Goal: Check status: Check status

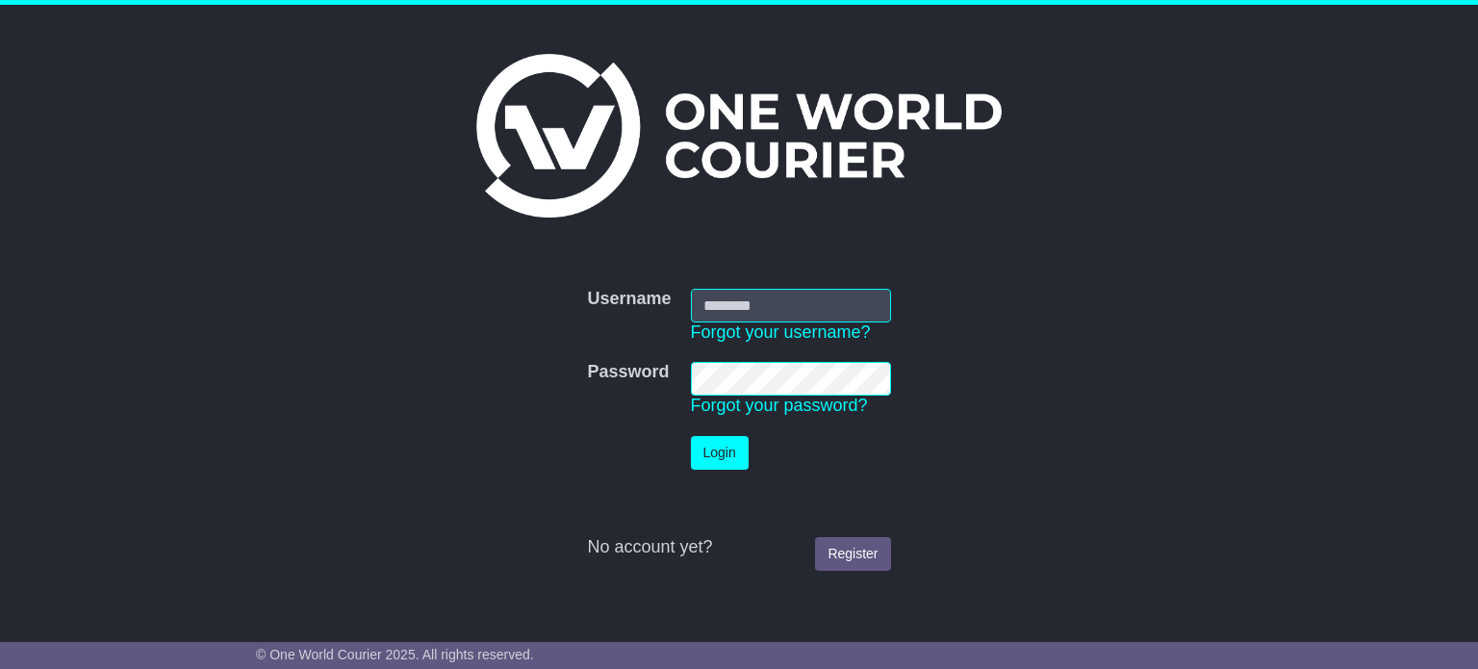
type input "**********"
click at [710, 434] on td "Login" at bounding box center [790, 452] width 219 height 53
click at [713, 446] on button "Login" at bounding box center [720, 453] width 58 height 34
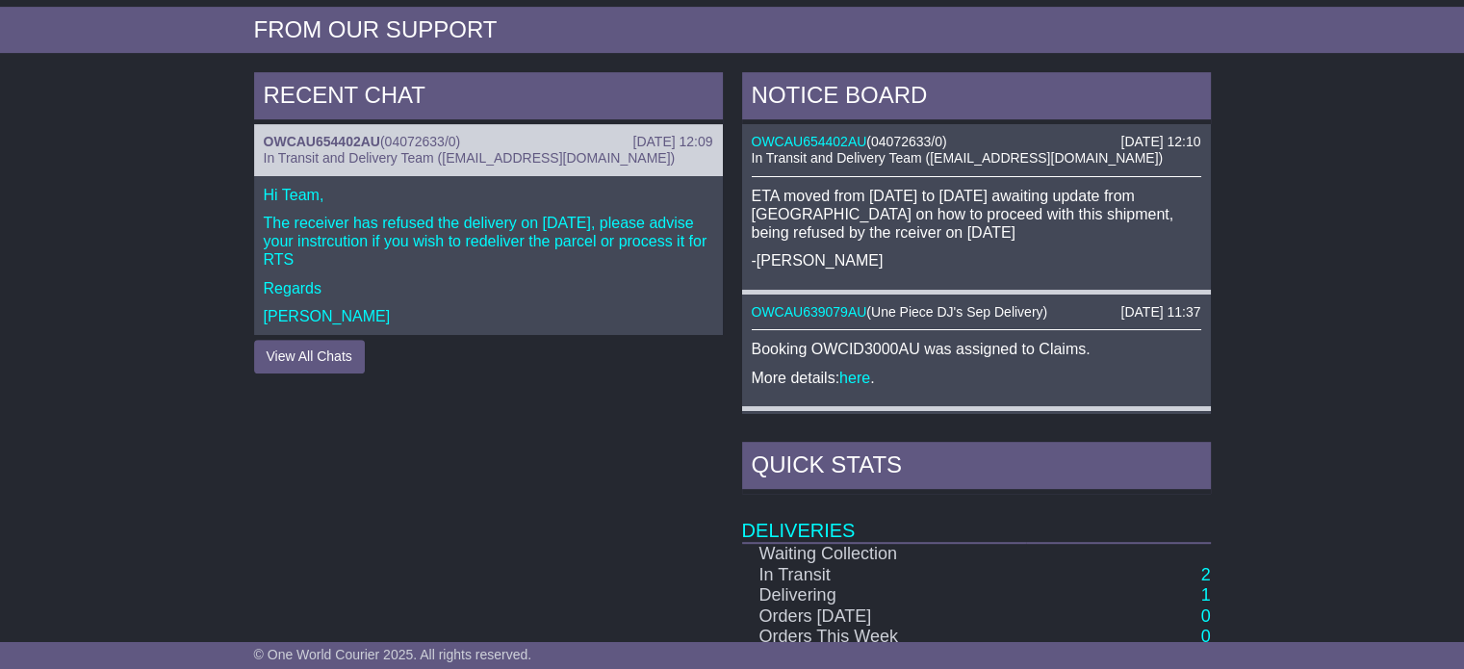
scroll to position [577, 0]
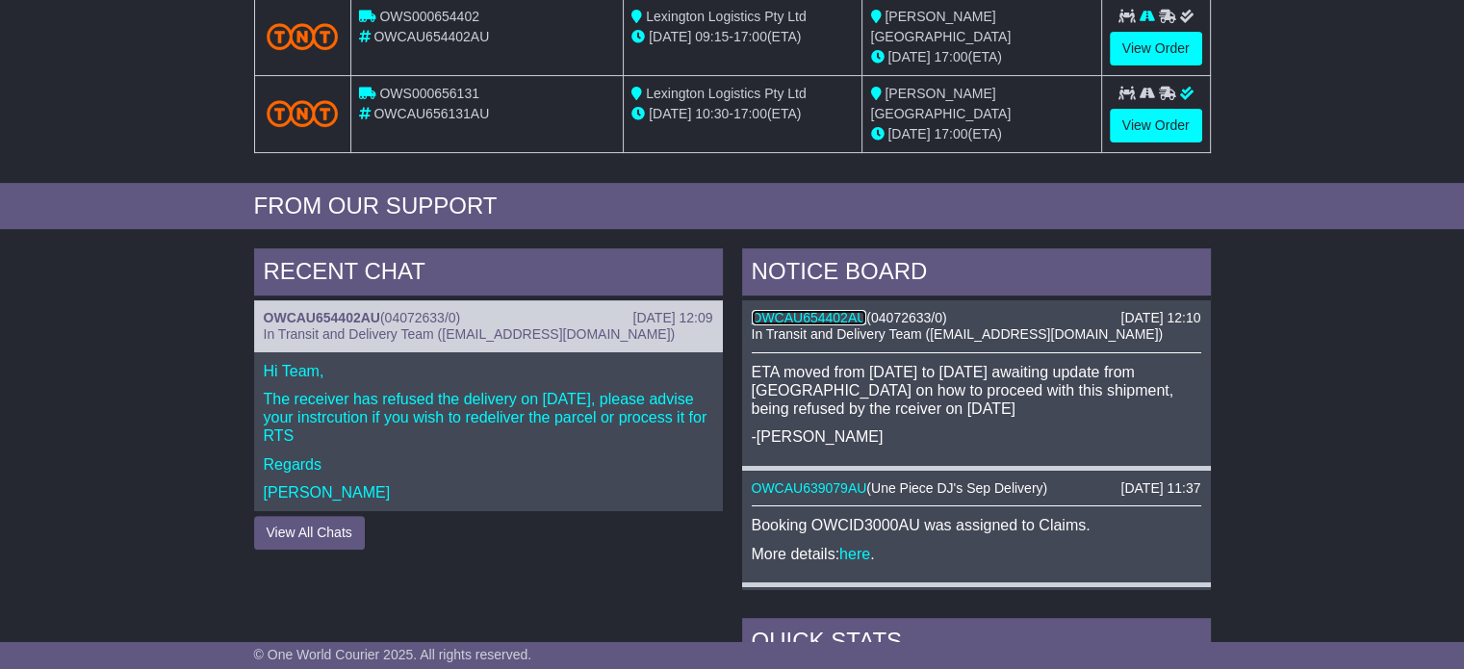
click at [811, 312] on link "OWCAU654402AU" at bounding box center [809, 317] width 115 height 15
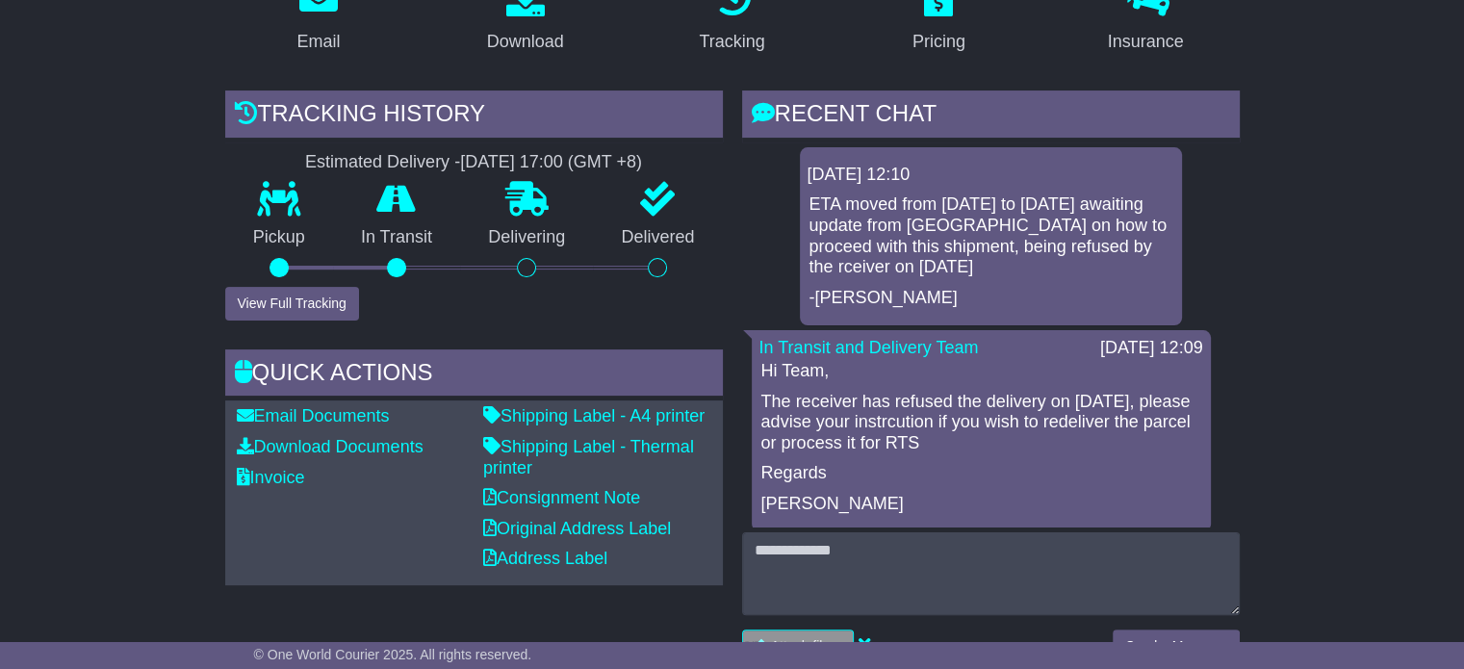
scroll to position [385, 0]
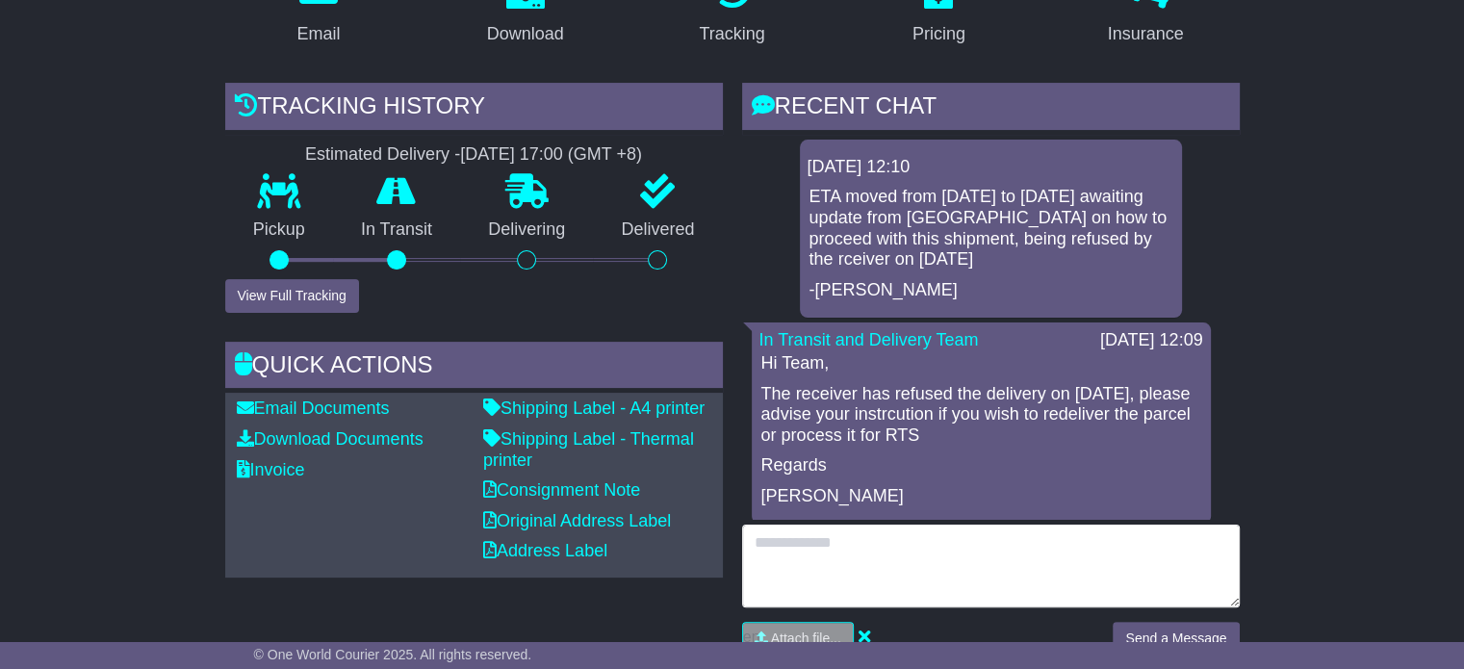
click at [913, 560] on textarea at bounding box center [990, 565] width 497 height 83
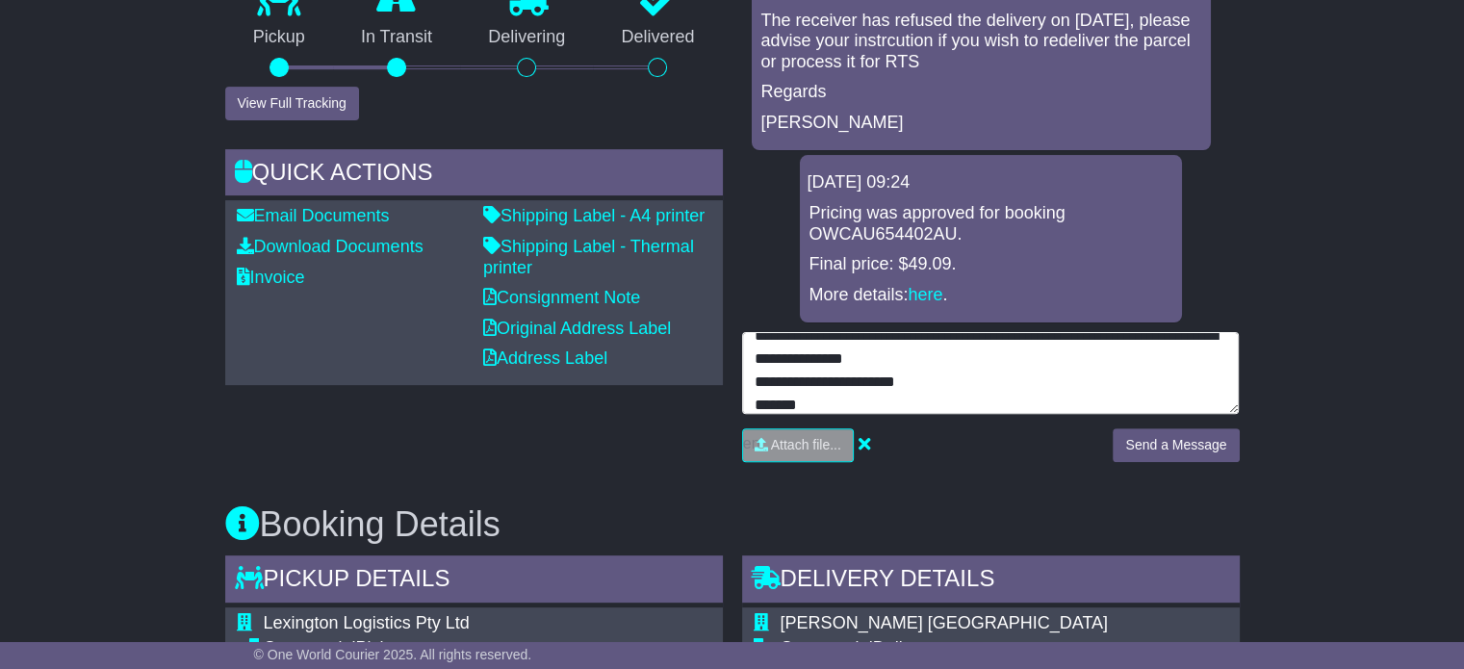
scroll to position [69, 0]
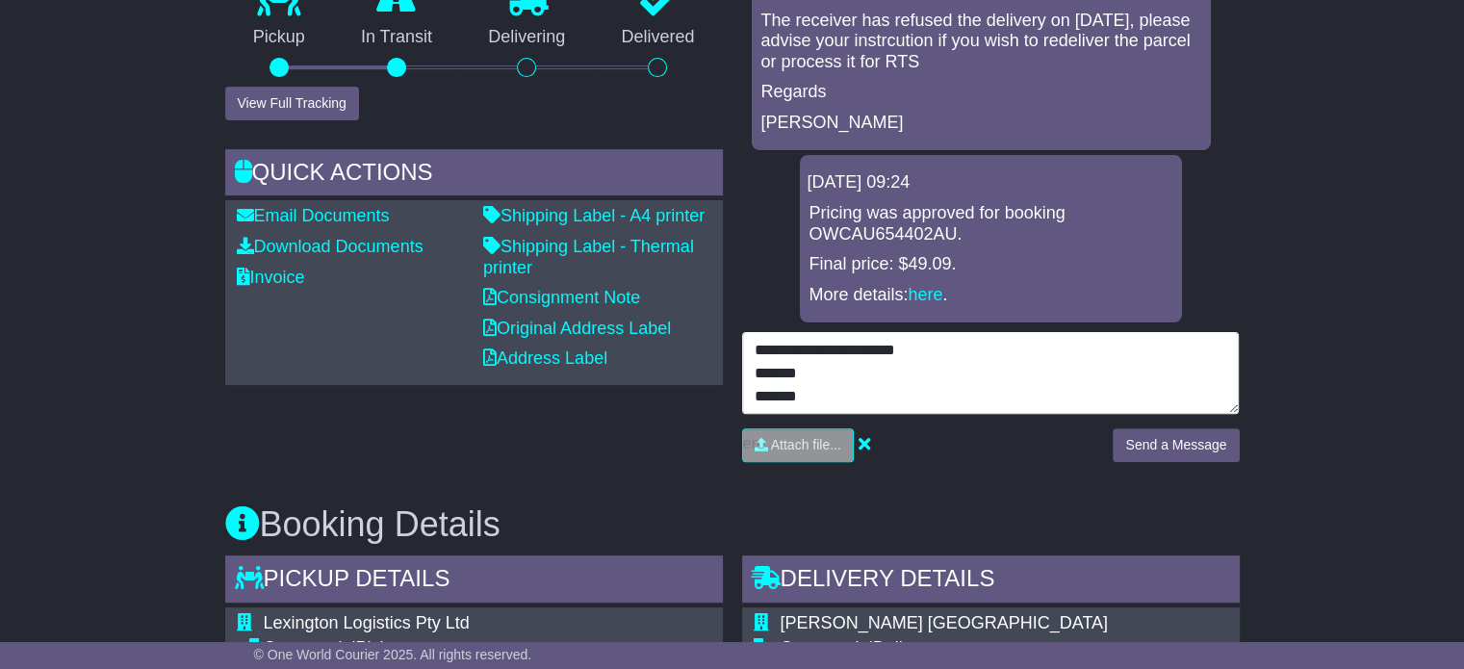
type textarea "**********"
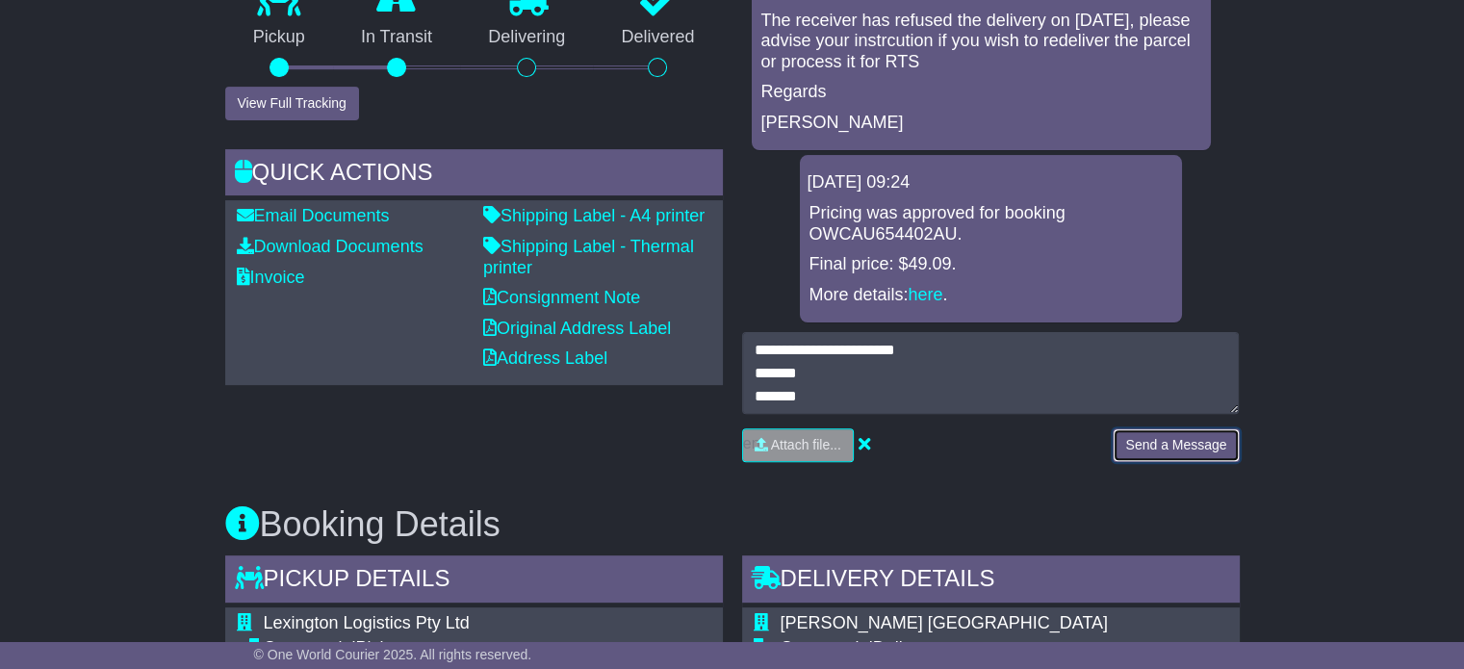
click at [1158, 442] on button "Send a Message" at bounding box center [1175, 445] width 126 height 34
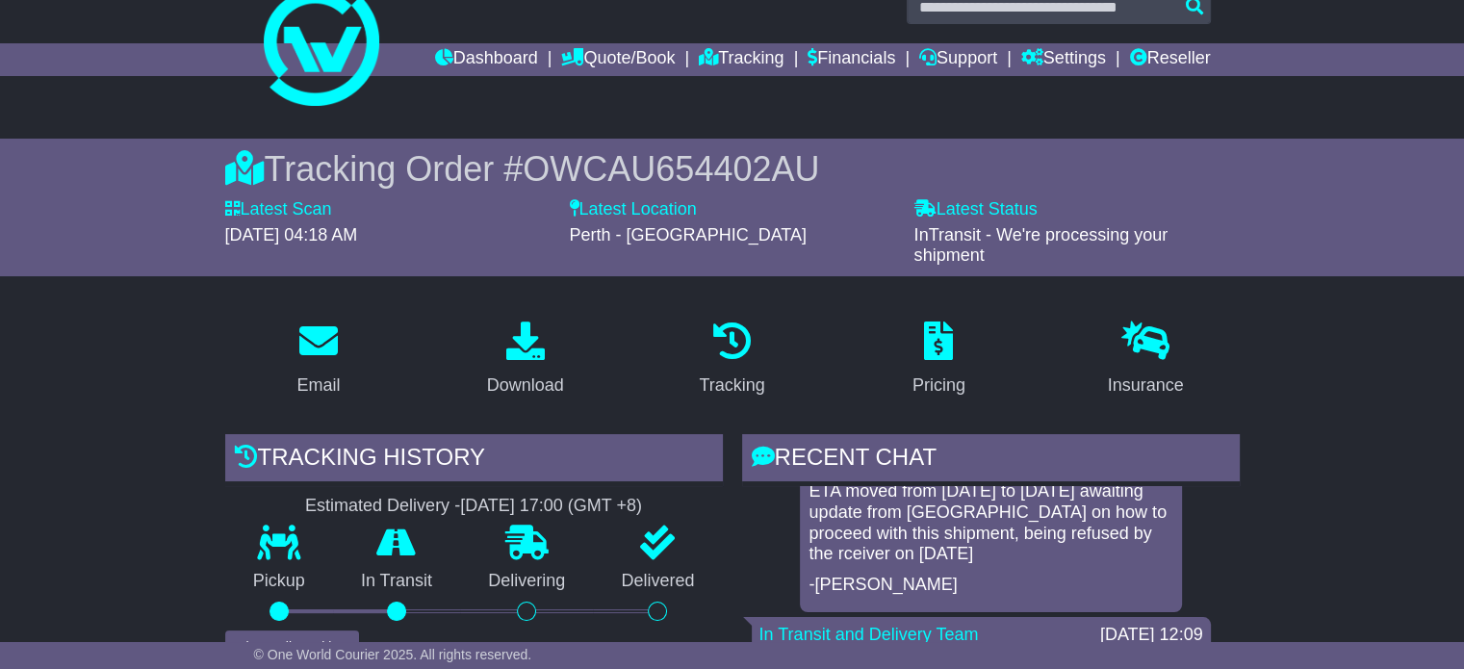
scroll to position [0, 0]
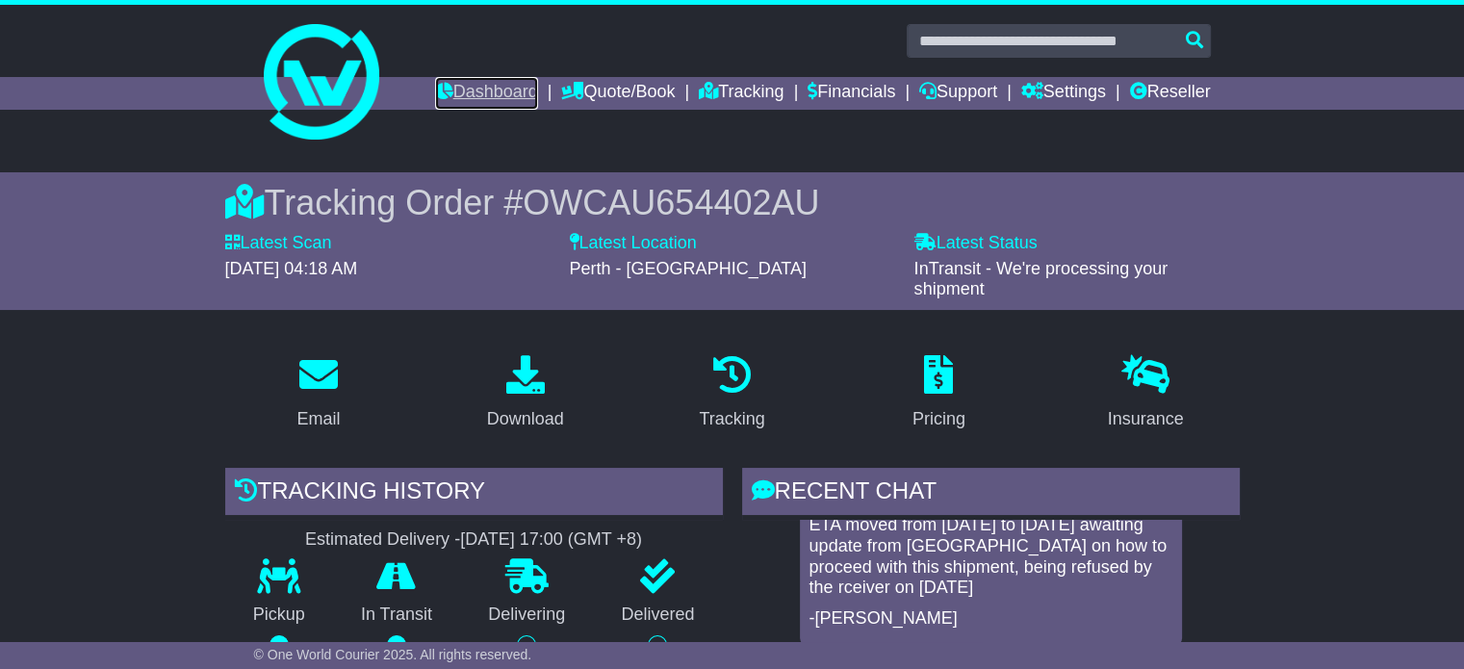
click at [466, 98] on link "Dashboard" at bounding box center [486, 93] width 103 height 33
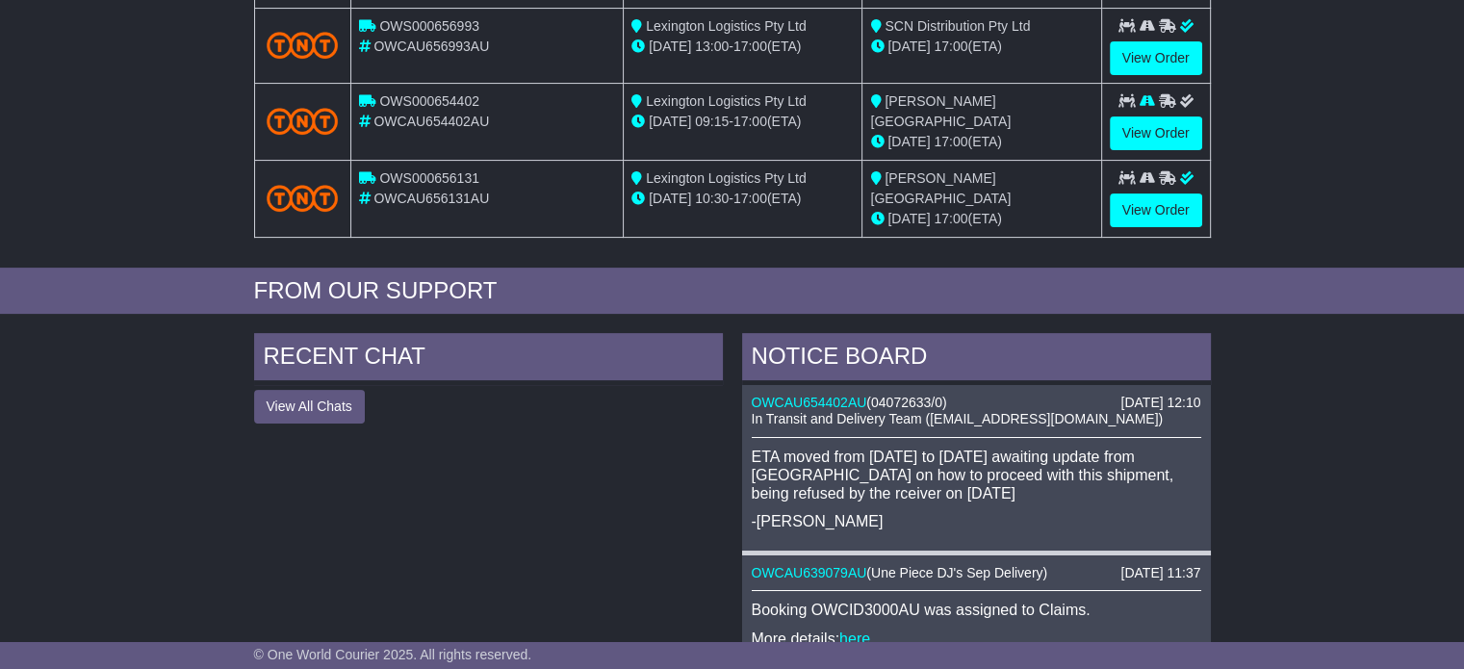
scroll to position [385, 0]
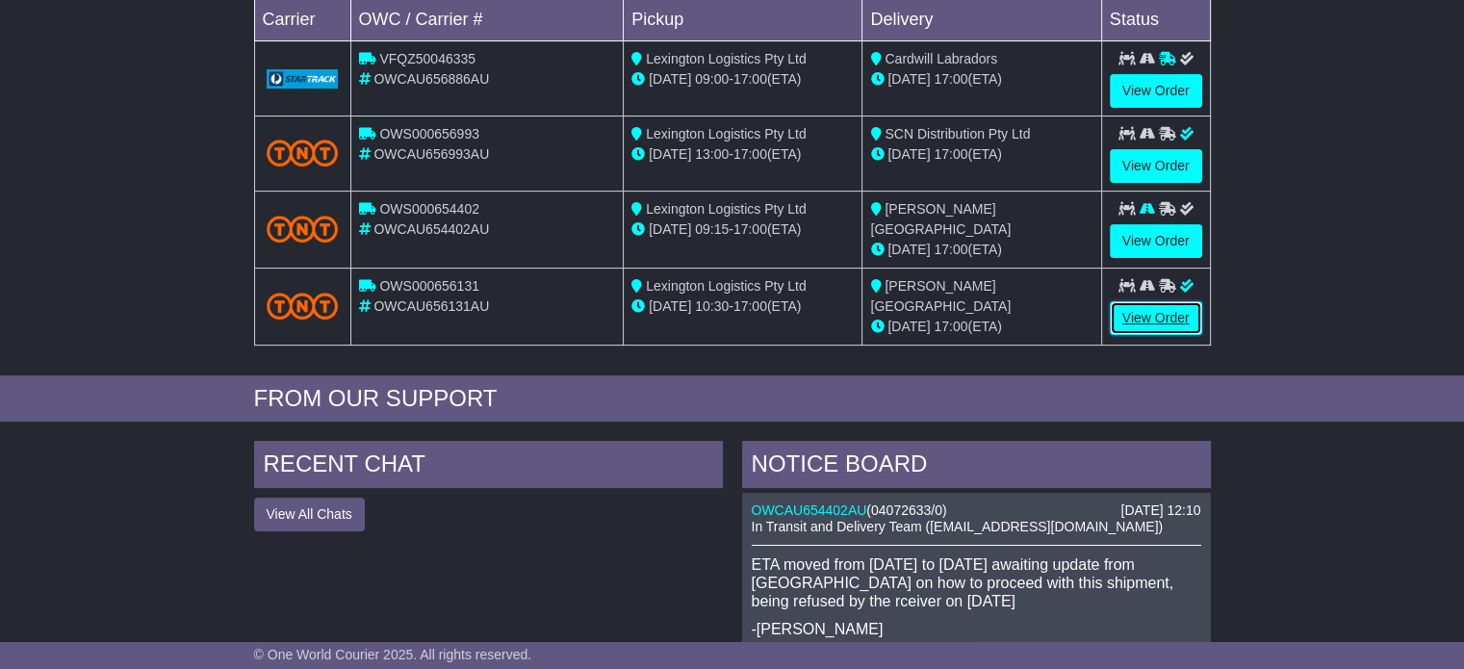
click at [1179, 308] on link "View Order" at bounding box center [1155, 318] width 92 height 34
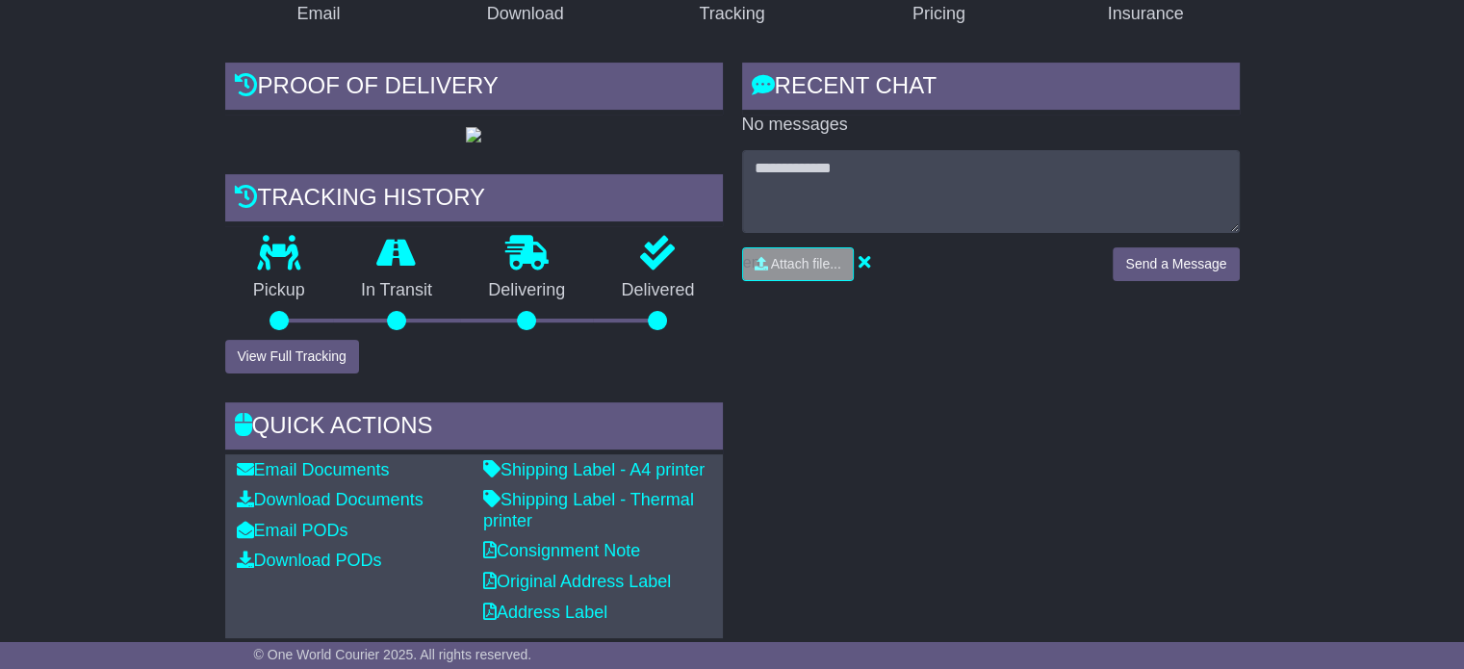
scroll to position [96, 0]
